Goal: Task Accomplishment & Management: Complete application form

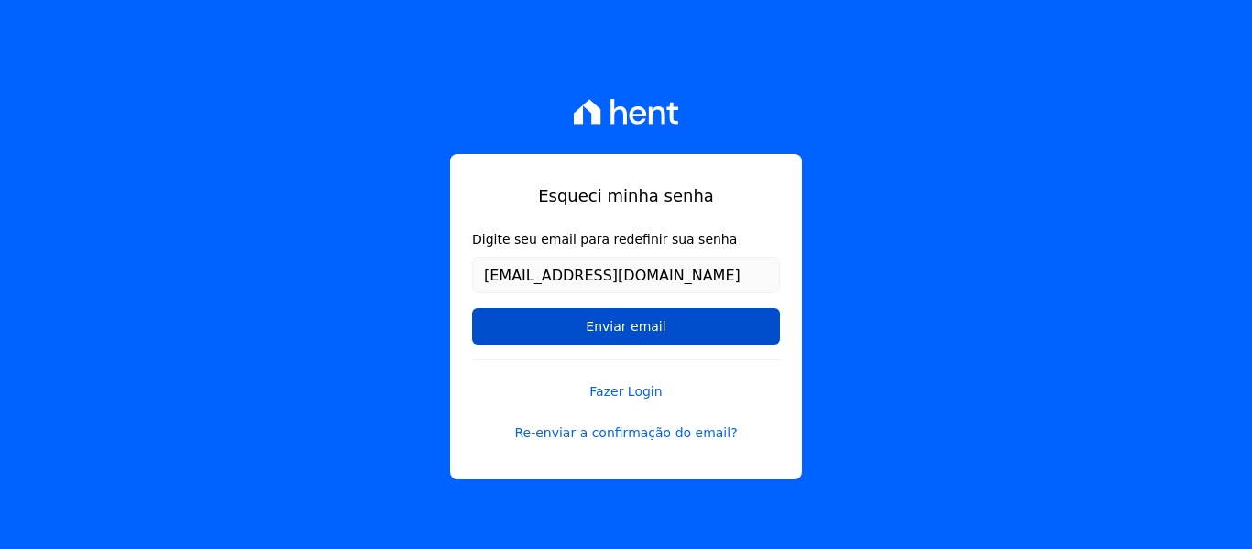
click at [619, 324] on input "Enviar email" at bounding box center [626, 326] width 308 height 37
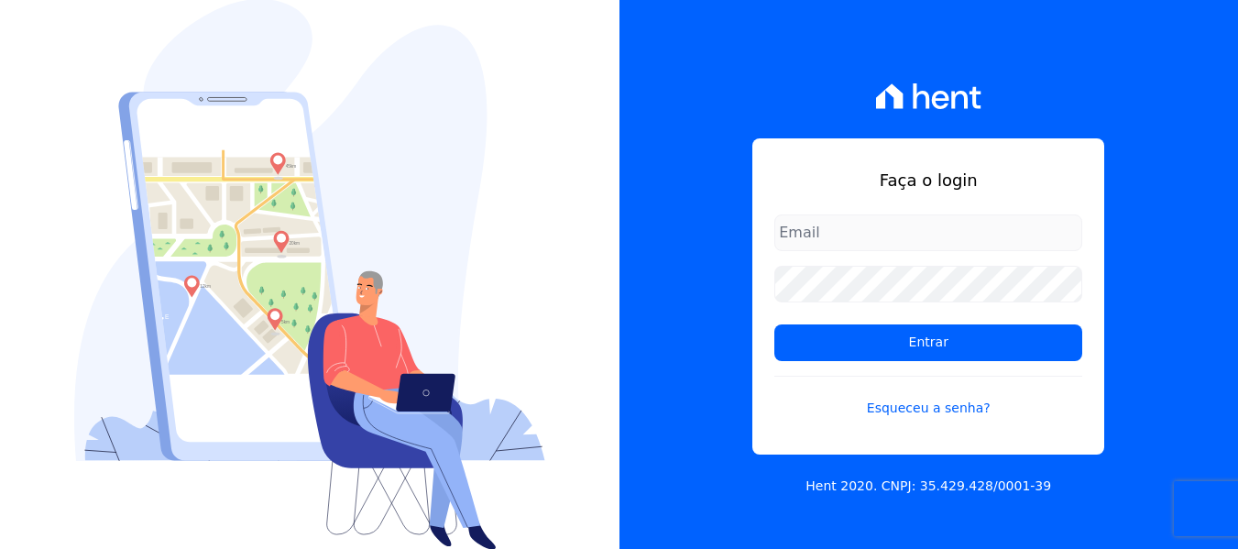
click at [844, 245] on input "email" at bounding box center [928, 232] width 308 height 37
type input "[EMAIL_ADDRESS][DOMAIN_NAME]"
